Goal: Transaction & Acquisition: Obtain resource

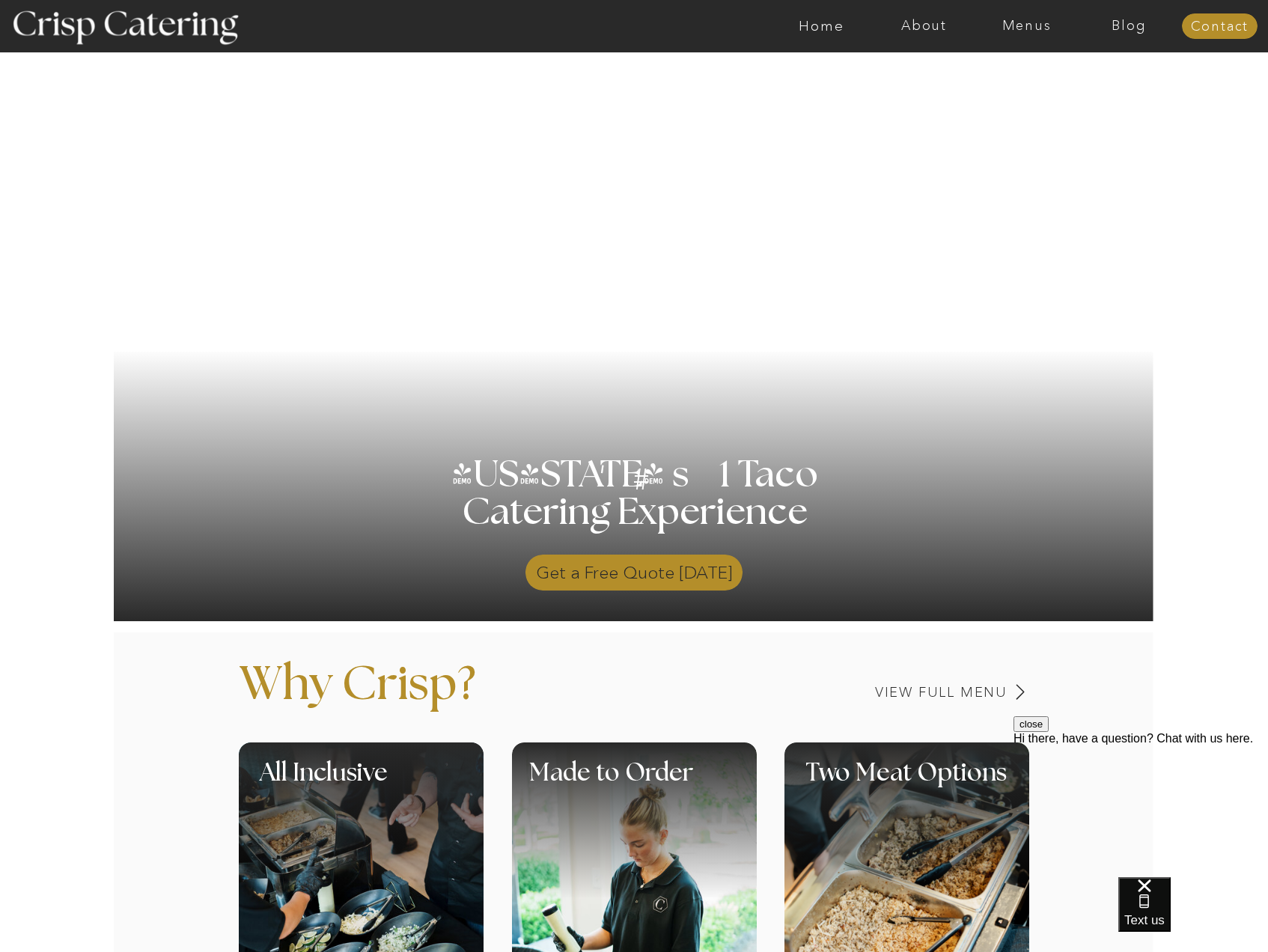
click at [640, 569] on p "Get a Free Quote Today" at bounding box center [634, 568] width 217 height 43
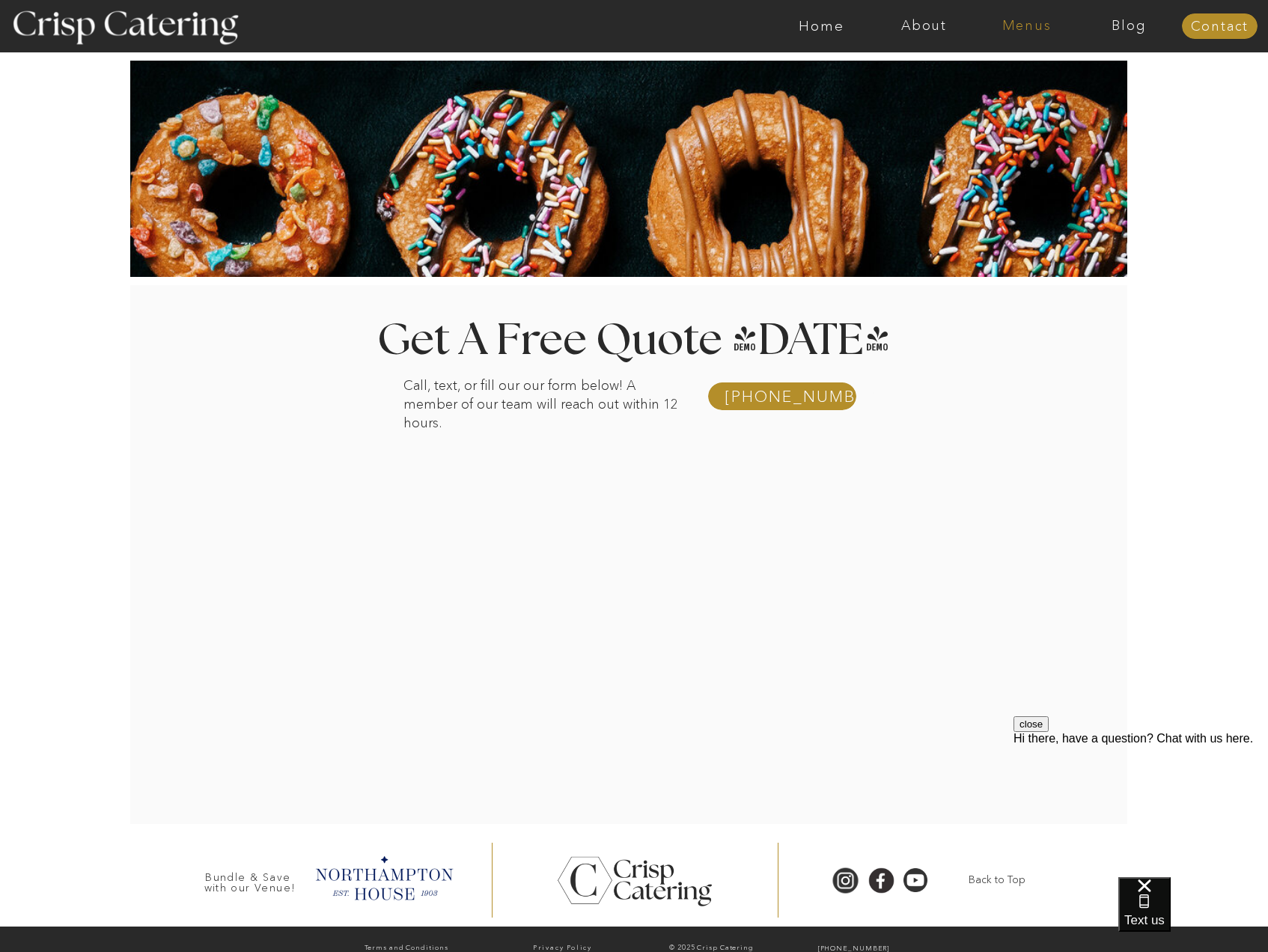
click at [1026, 26] on nav "Menus" at bounding box center [1027, 26] width 102 height 15
click at [1022, 68] on nav "Summer (Mar-Aug)" at bounding box center [1031, 68] width 134 height 14
